Goal: Transaction & Acquisition: Purchase product/service

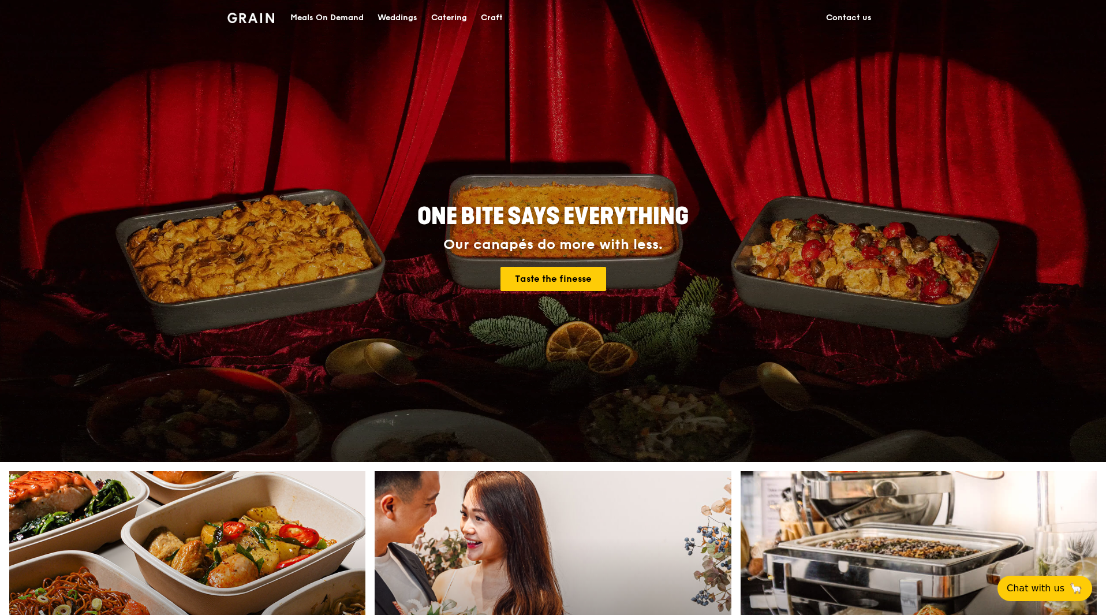
click at [359, 15] on div "Meals On Demand" at bounding box center [326, 18] width 73 height 35
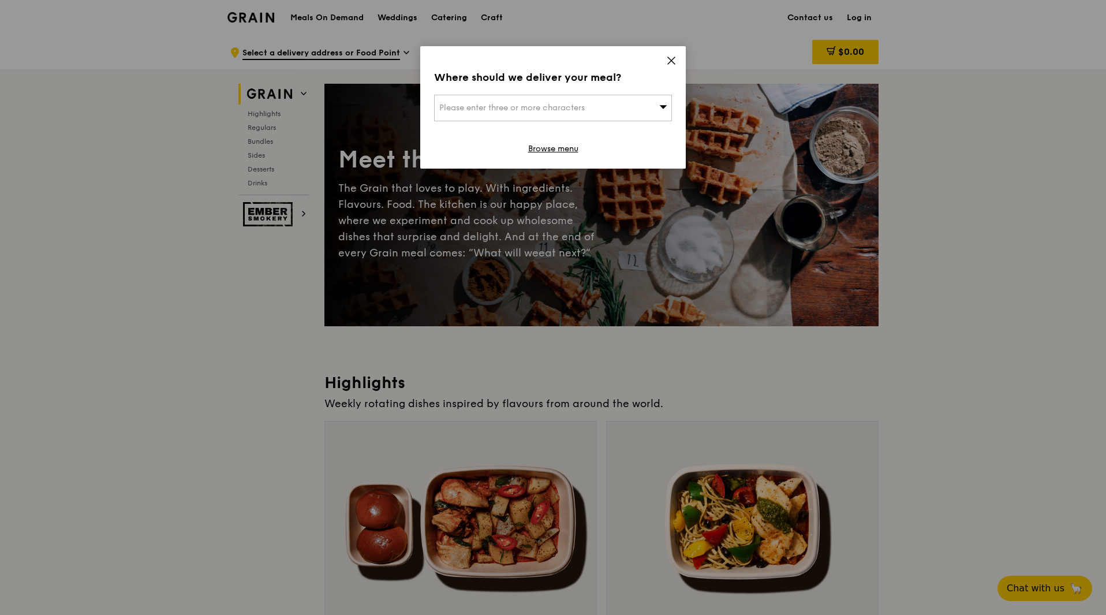
click at [671, 58] on icon at bounding box center [671, 60] width 10 height 10
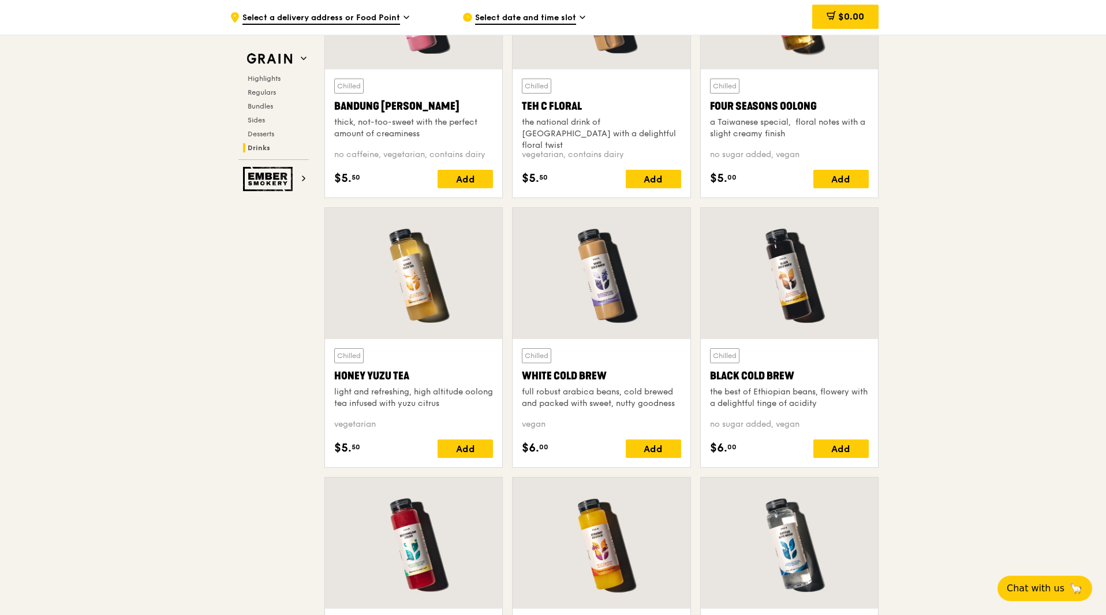
scroll to position [4202, 0]
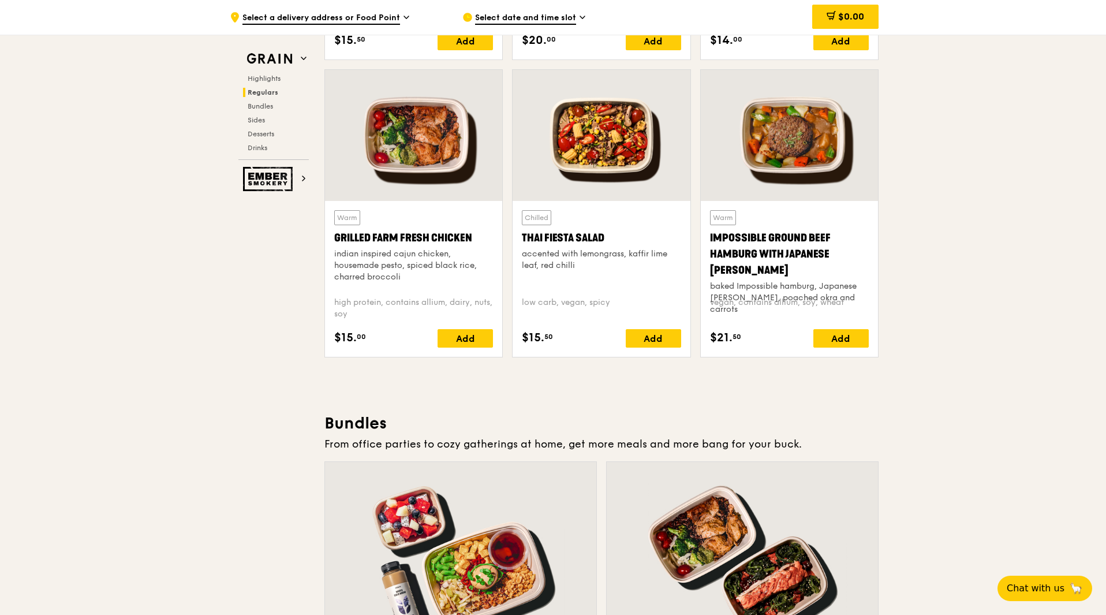
scroll to position [1276, 0]
